Goal: Task Accomplishment & Management: Manage account settings

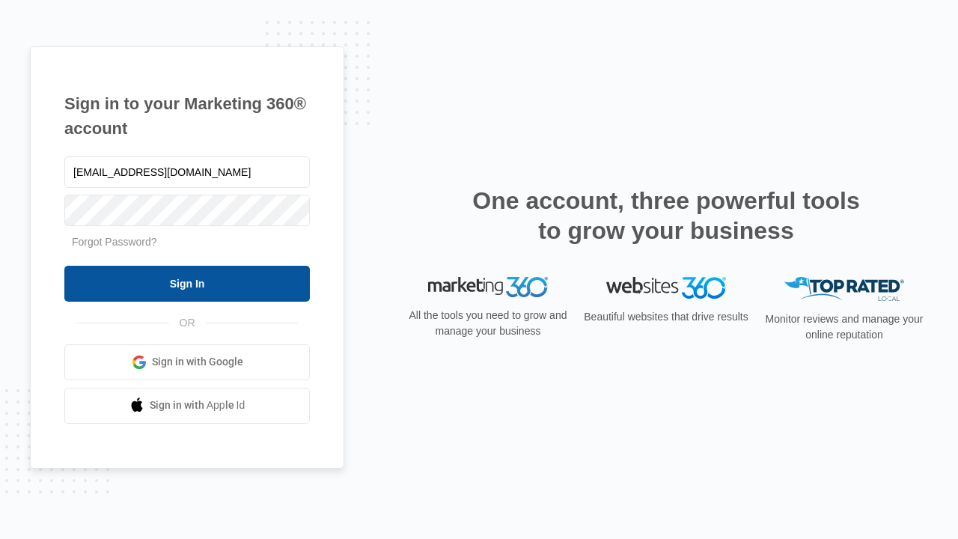
click at [187, 283] on input "Sign In" at bounding box center [186, 284] width 245 height 36
